Goal: Transaction & Acquisition: Purchase product/service

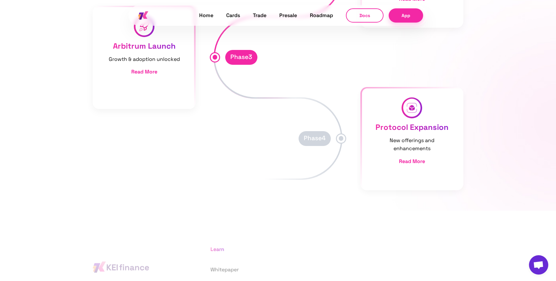
scroll to position [3526, 0]
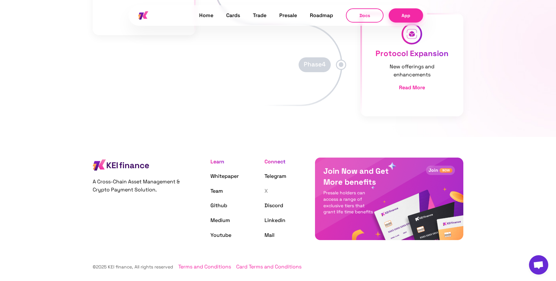
click at [267, 191] on link "X" at bounding box center [265, 190] width 3 height 7
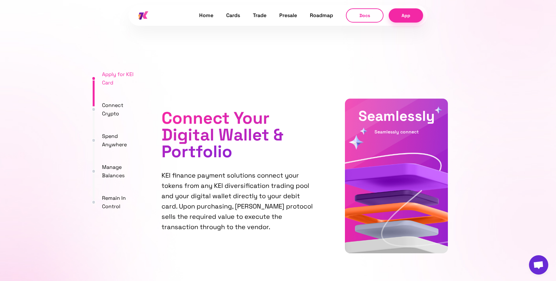
scroll to position [1425, 0]
click at [204, 15] on link "Home" at bounding box center [206, 15] width 14 height 8
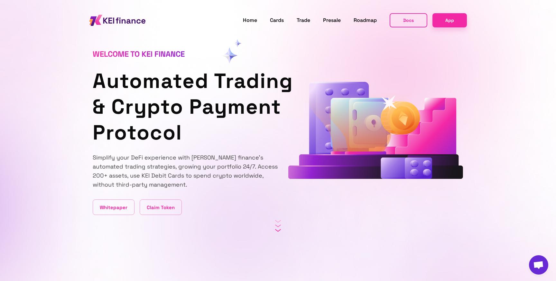
click at [279, 226] on img at bounding box center [278, 226] width 6 height 12
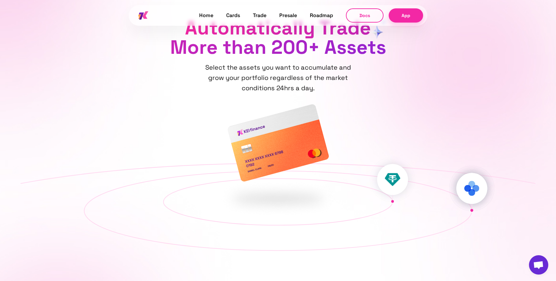
scroll to position [613, 0]
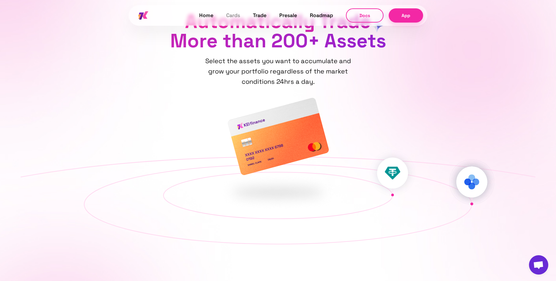
click at [234, 14] on link "Cards" at bounding box center [233, 15] width 14 height 8
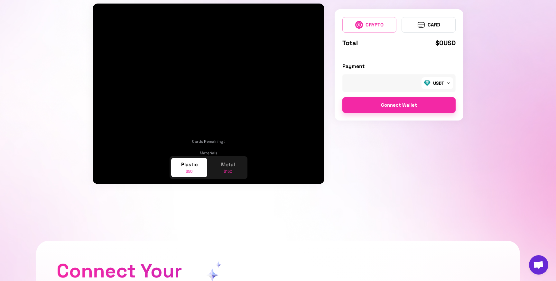
scroll to position [438, 0]
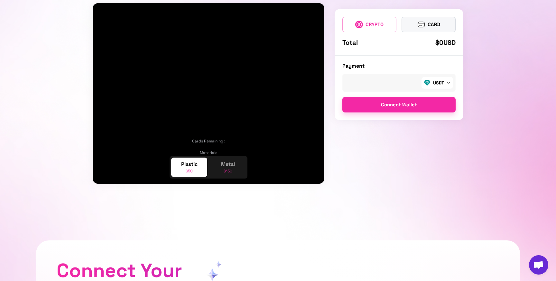
click at [427, 25] on button "CARD" at bounding box center [429, 24] width 54 height 15
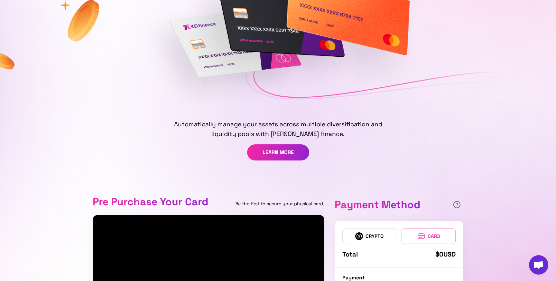
click at [211, 199] on div "Pre Purchase Your Card Be the first to secure your physical card." at bounding box center [209, 201] width 232 height 11
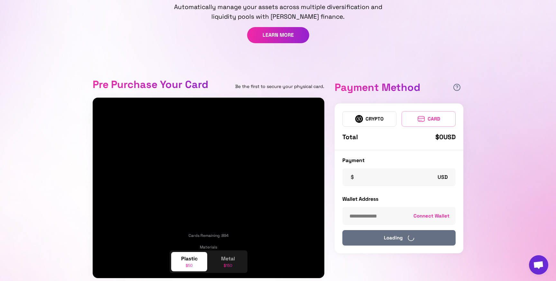
scroll to position [402, 0]
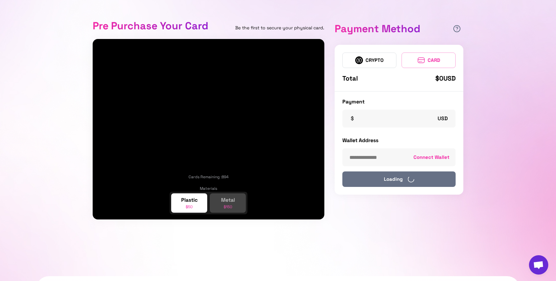
click at [231, 207] on p "$150" at bounding box center [228, 207] width 9 height 6
click at [196, 201] on p "Plastic" at bounding box center [189, 200] width 16 height 8
click at [225, 202] on p "Metal" at bounding box center [228, 200] width 14 height 8
click at [196, 205] on button "Plastic $50" at bounding box center [189, 203] width 36 height 20
click at [227, 203] on p "Metal" at bounding box center [228, 200] width 14 height 8
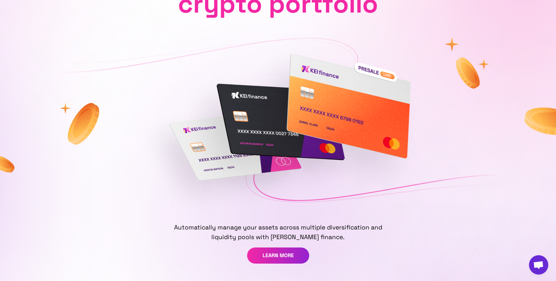
scroll to position [0, 0]
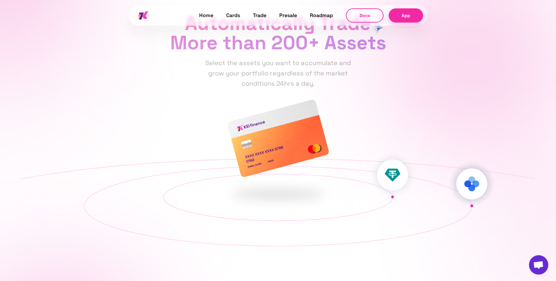
scroll to position [613, 0]
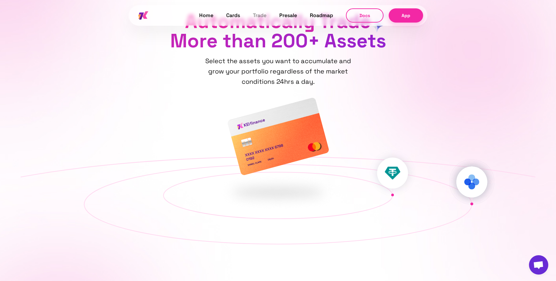
click at [265, 15] on link "Trade" at bounding box center [260, 15] width 14 height 8
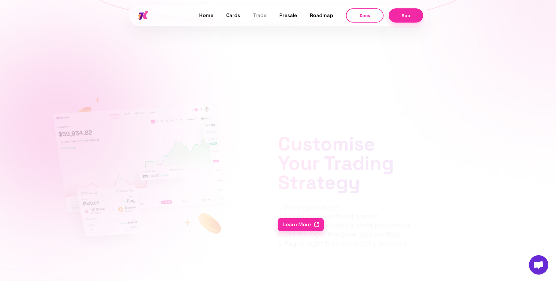
scroll to position [855, 0]
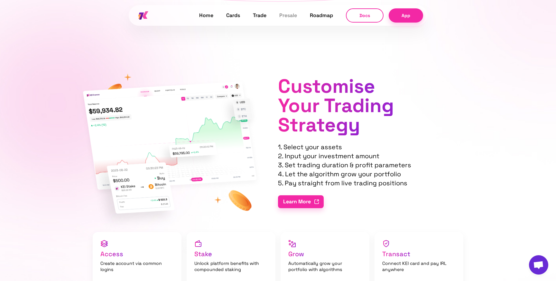
click at [293, 19] on link "Presale" at bounding box center [288, 15] width 18 height 8
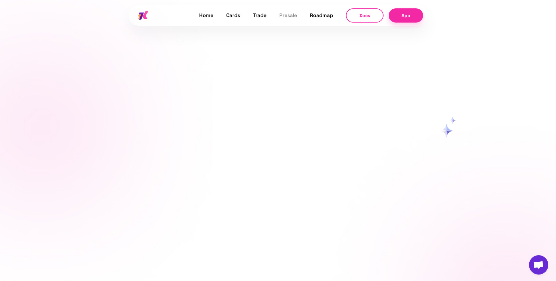
scroll to position [2545, 0]
